Goal: Transaction & Acquisition: Purchase product/service

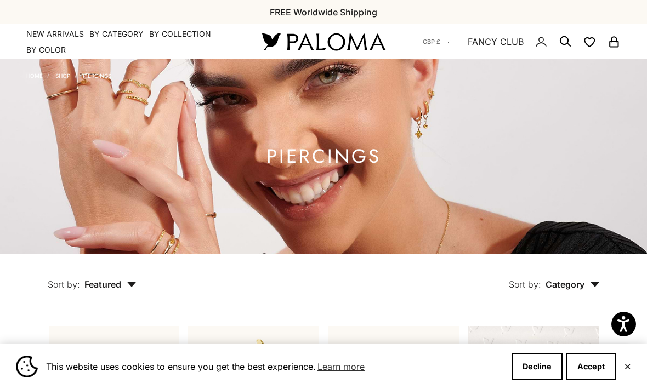
click at [530, 364] on button "Decline" at bounding box center [536, 366] width 51 height 27
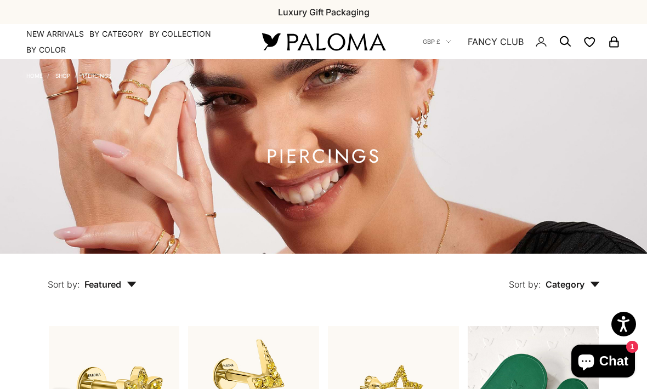
click at [592, 290] on span "Category" at bounding box center [572, 284] width 54 height 11
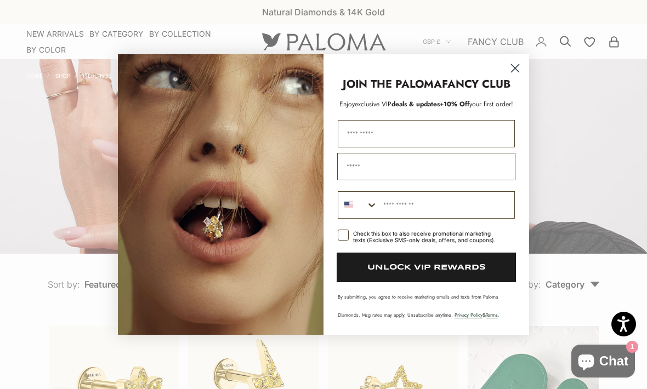
click at [513, 71] on circle "Close dialog" at bounding box center [515, 68] width 18 height 18
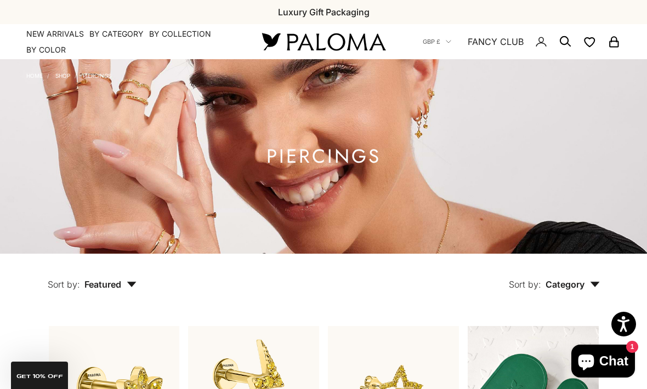
click at [561, 44] on circle "Secondary navigation" at bounding box center [563, 40] width 11 height 11
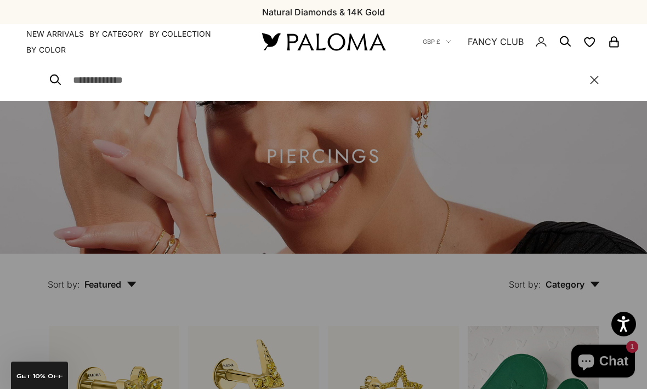
click at [121, 75] on input "Search" at bounding box center [326, 79] width 506 height 15
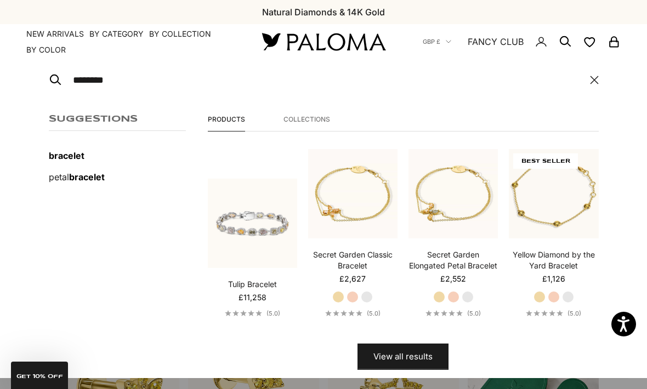
type input "********"
click at [402, 356] on button "View all results" at bounding box center [402, 357] width 91 height 26
